Goal: Information Seeking & Learning: Learn about a topic

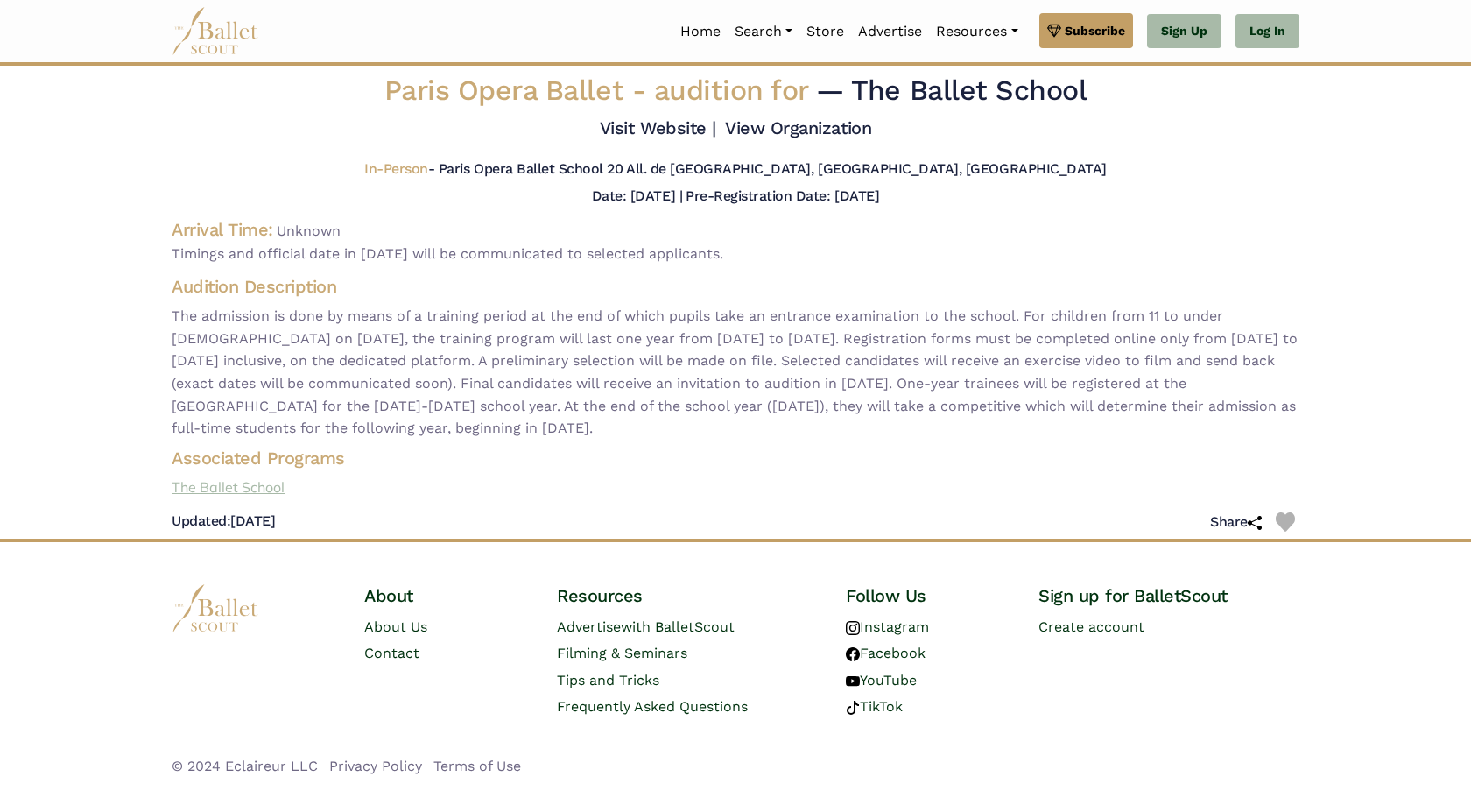
click at [199, 485] on link "The Ballet School" at bounding box center [736, 488] width 1156 height 23
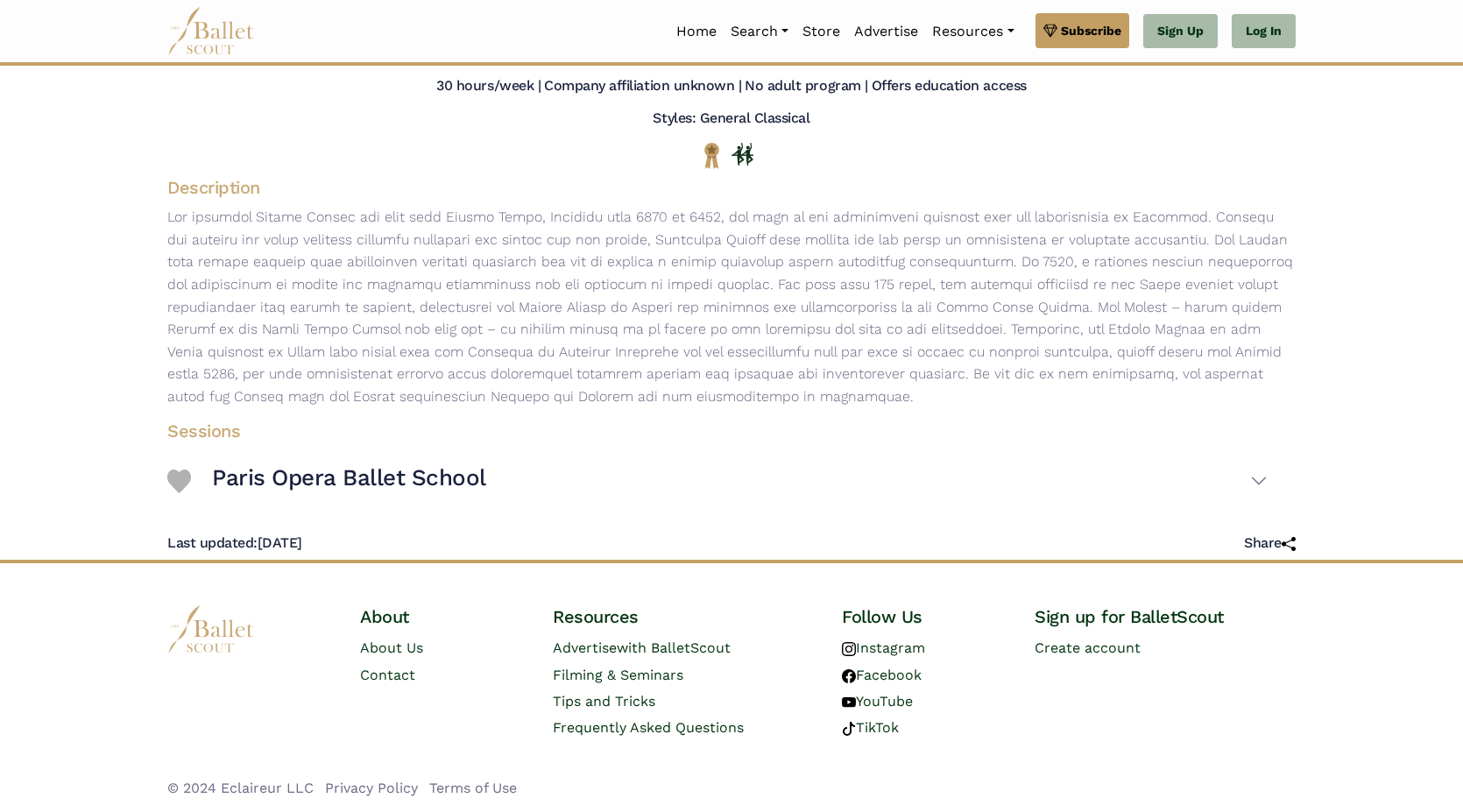
scroll to position [148, 0]
click at [376, 473] on h3 "Paris Opera Ballet School" at bounding box center [349, 477] width 274 height 29
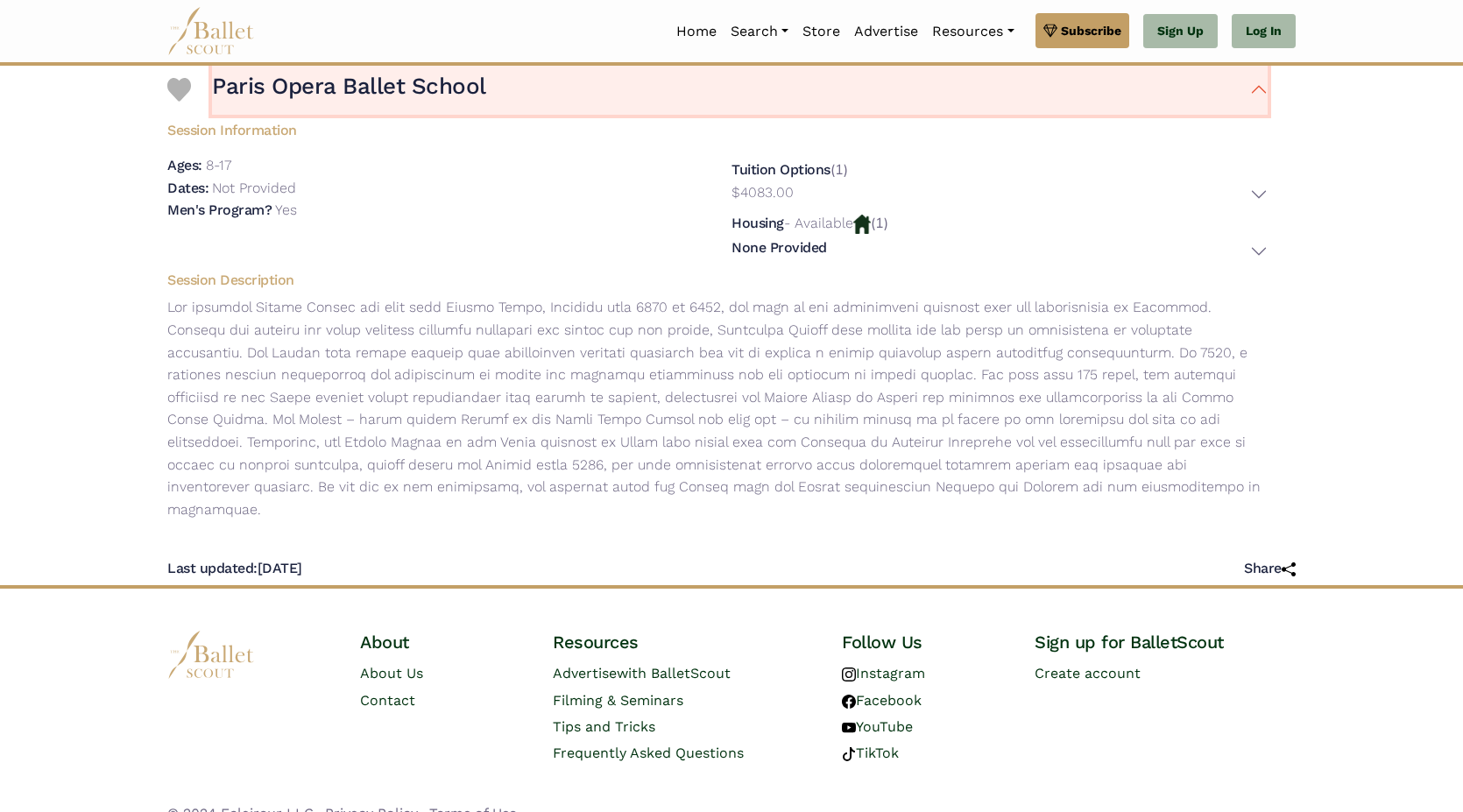
scroll to position [543, 0]
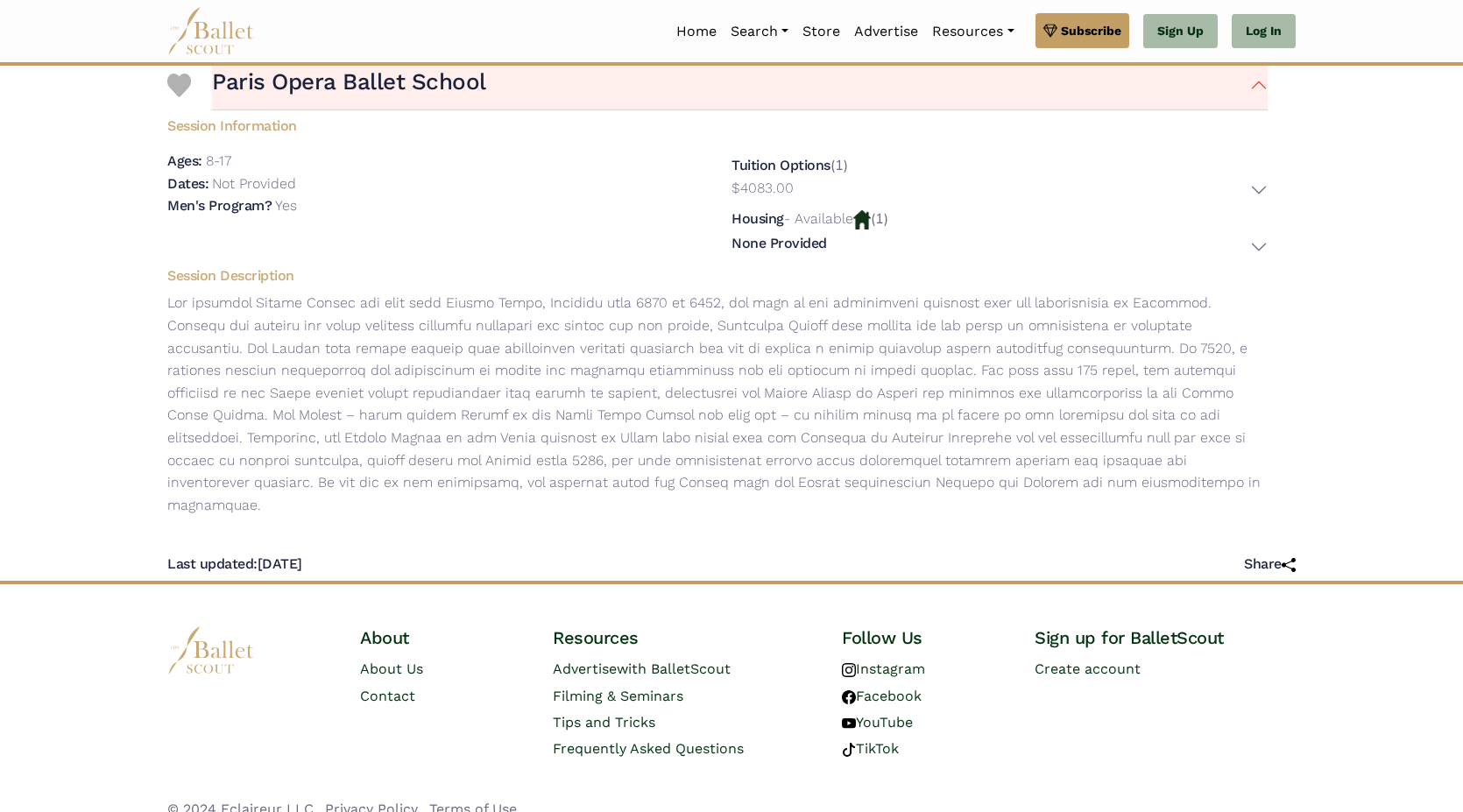
click at [205, 637] on img at bounding box center [210, 650] width 88 height 48
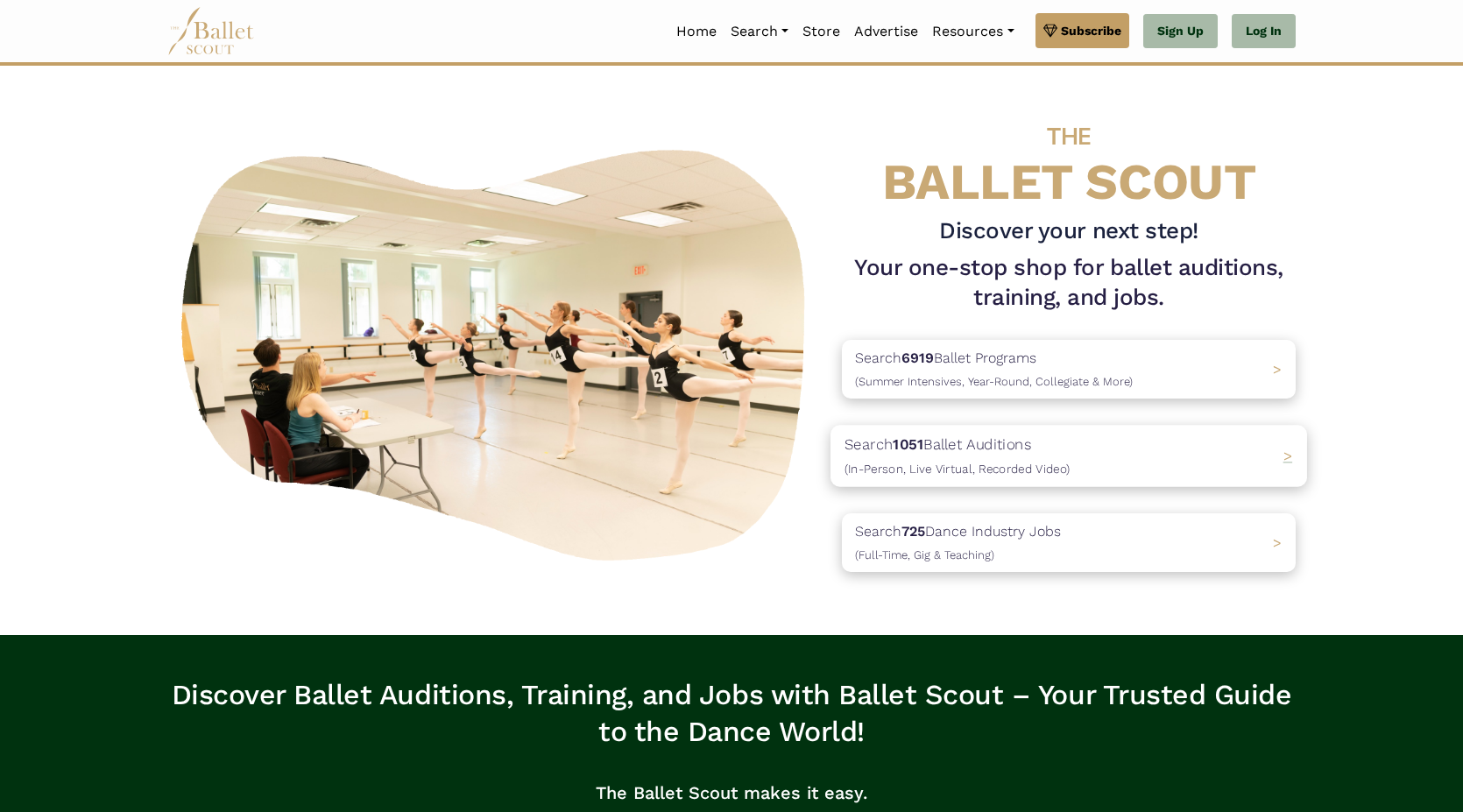
click at [990, 452] on p "Search 1051 Ballet Auditions (In-Person, Live Virtual, Recorded Video)" at bounding box center [957, 456] width 225 height 47
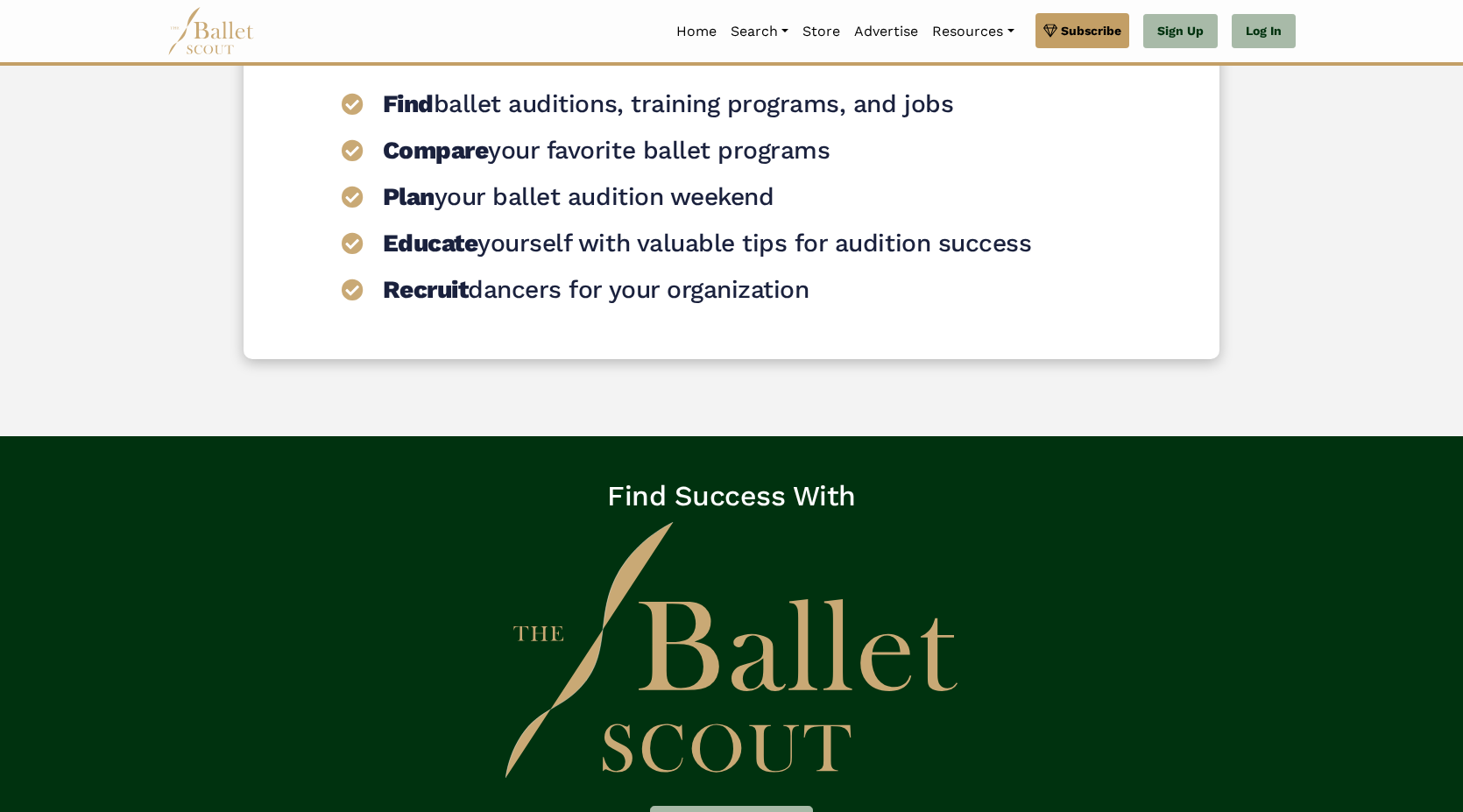
scroll to position [2014, 0]
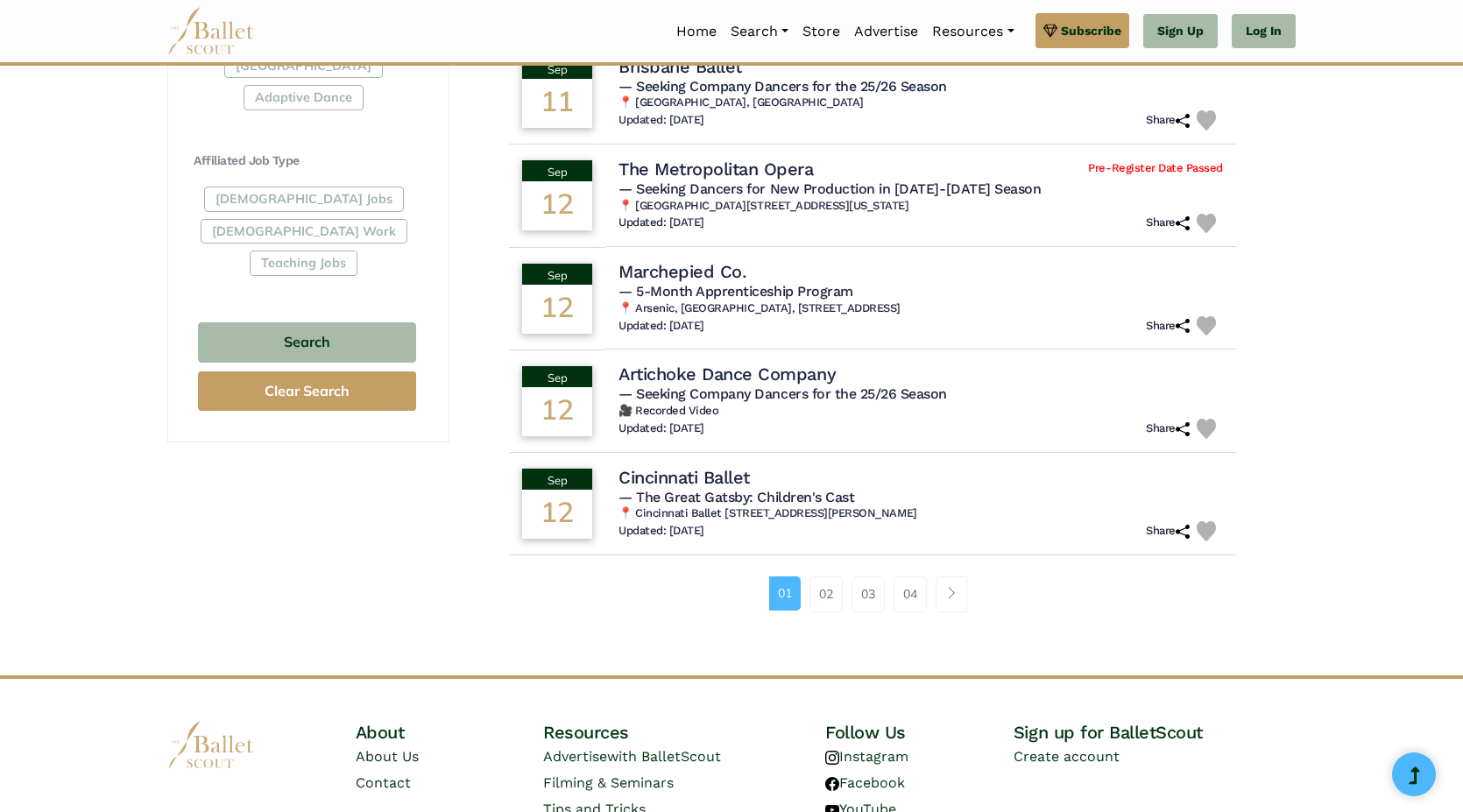
scroll to position [963, 0]
